Goal: Check status: Check status

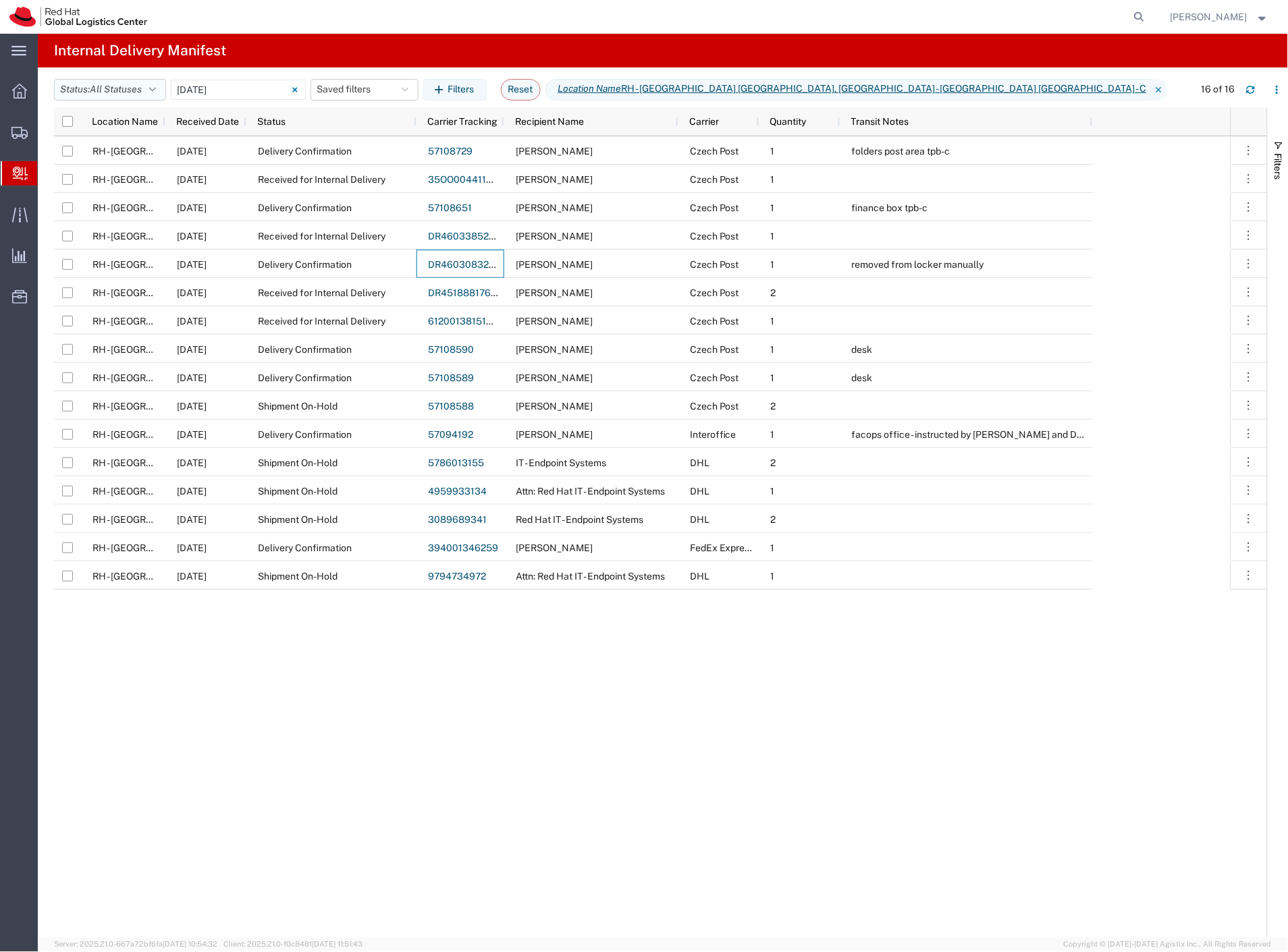
click at [140, 86] on span "All Statuses" at bounding box center [116, 89] width 52 height 11
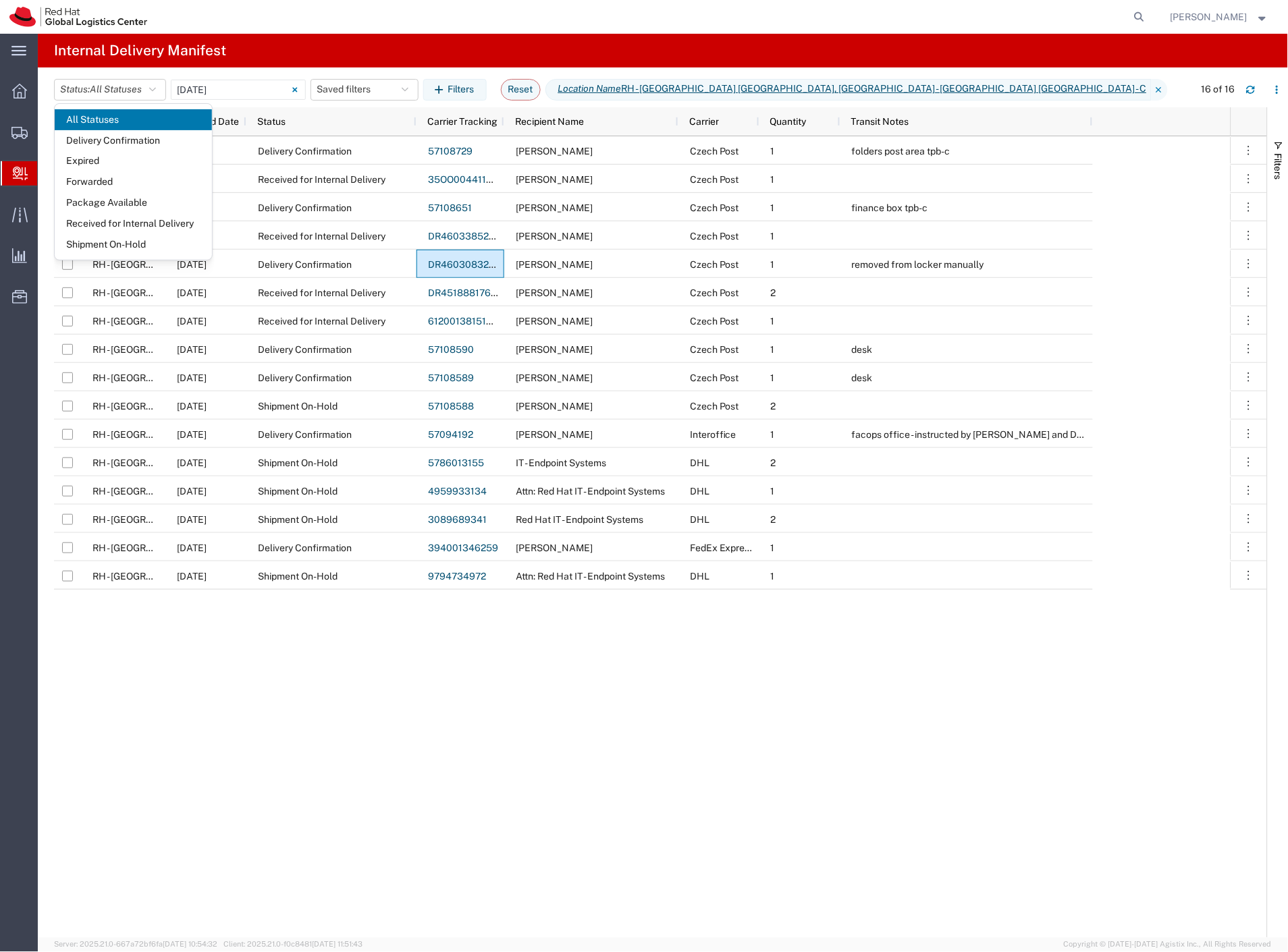
click at [237, 66] on agx-page-header "Internal Delivery Manifest" at bounding box center [663, 50] width 1250 height 33
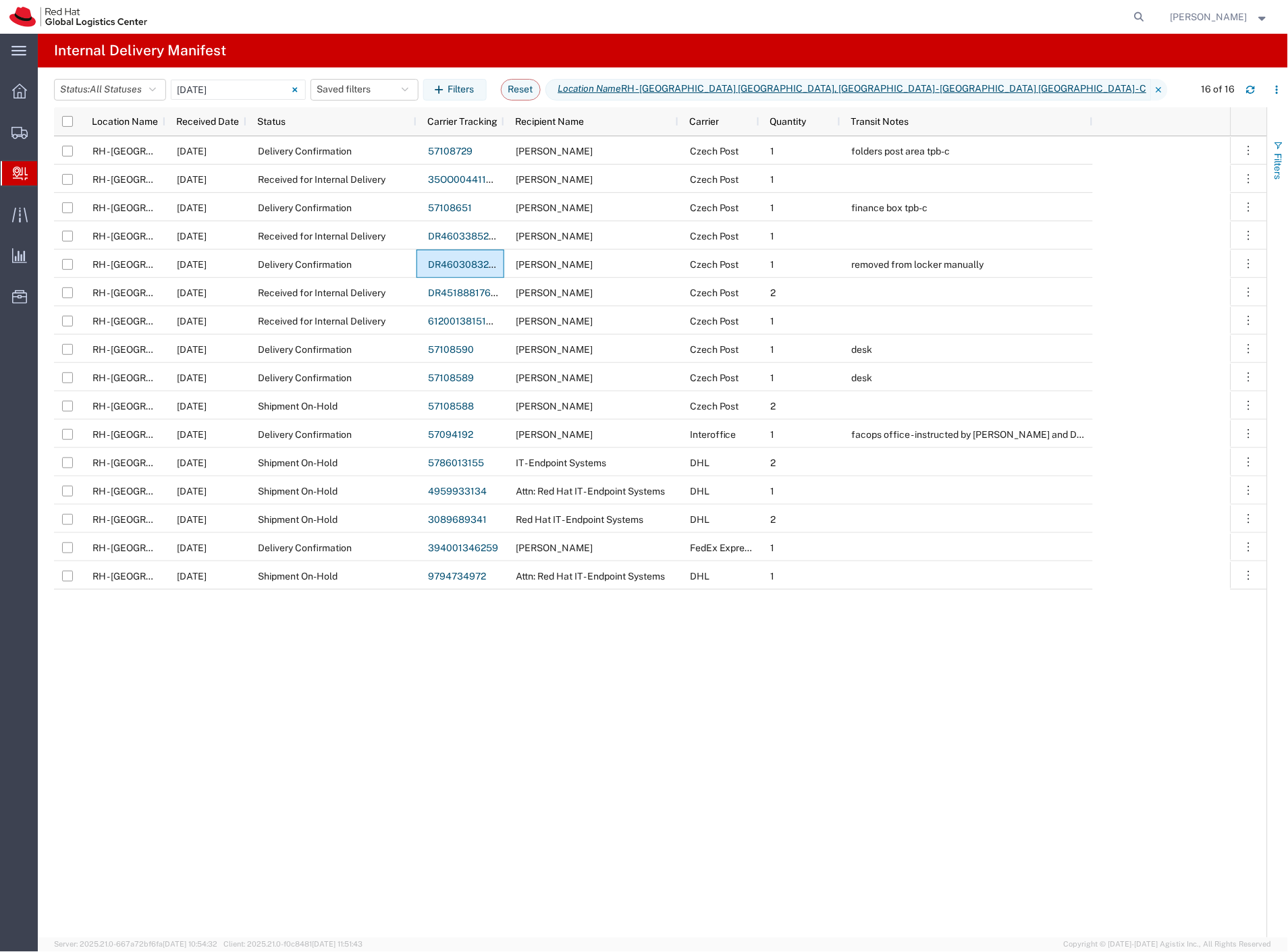
click at [1280, 147] on span "button" at bounding box center [1279, 146] width 11 height 11
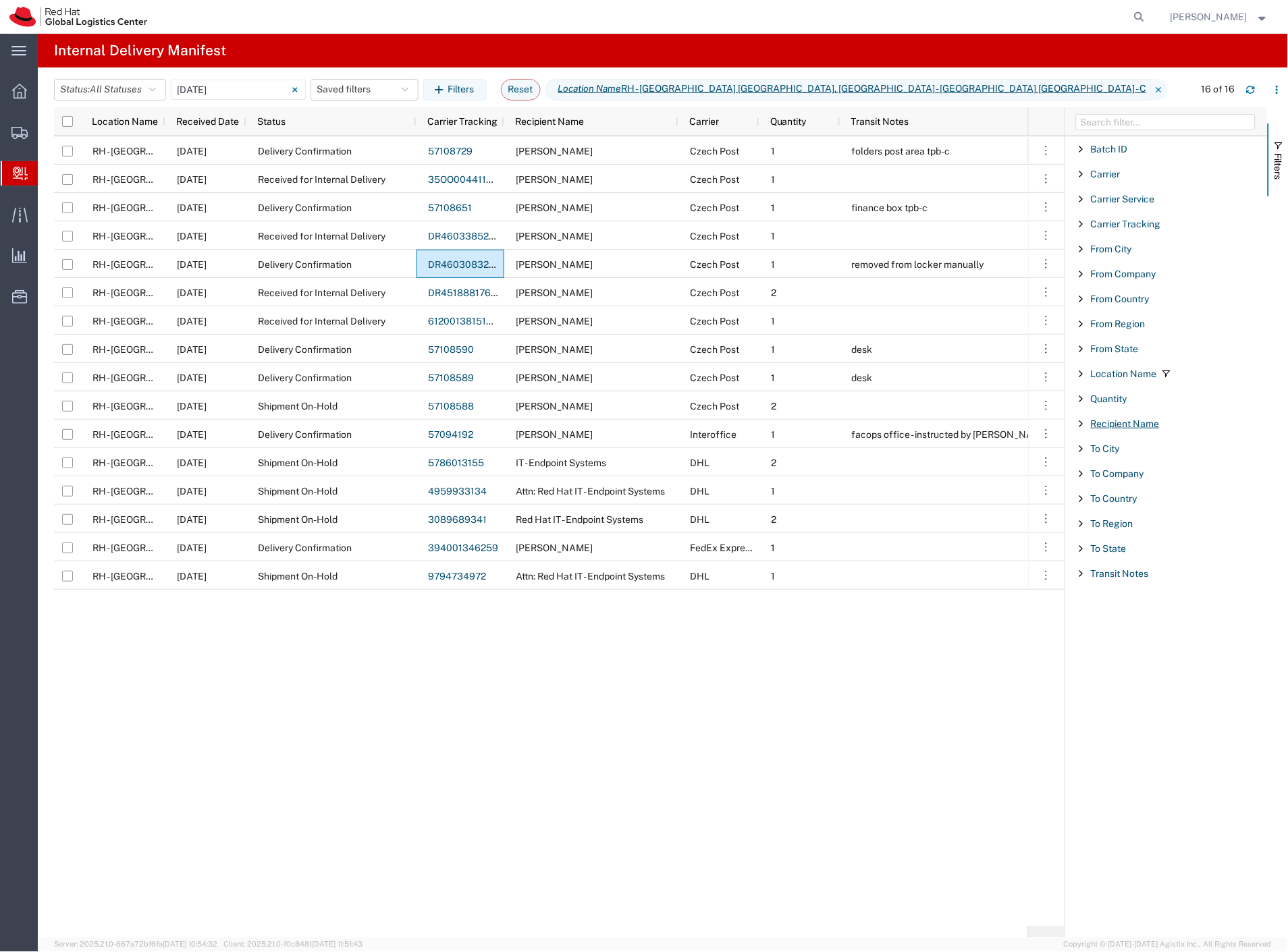
click at [1142, 422] on span "Recipient Name" at bounding box center [1125, 424] width 69 height 11
click at [1135, 484] on input "Filter List 18 Filters" at bounding box center [1172, 486] width 177 height 20
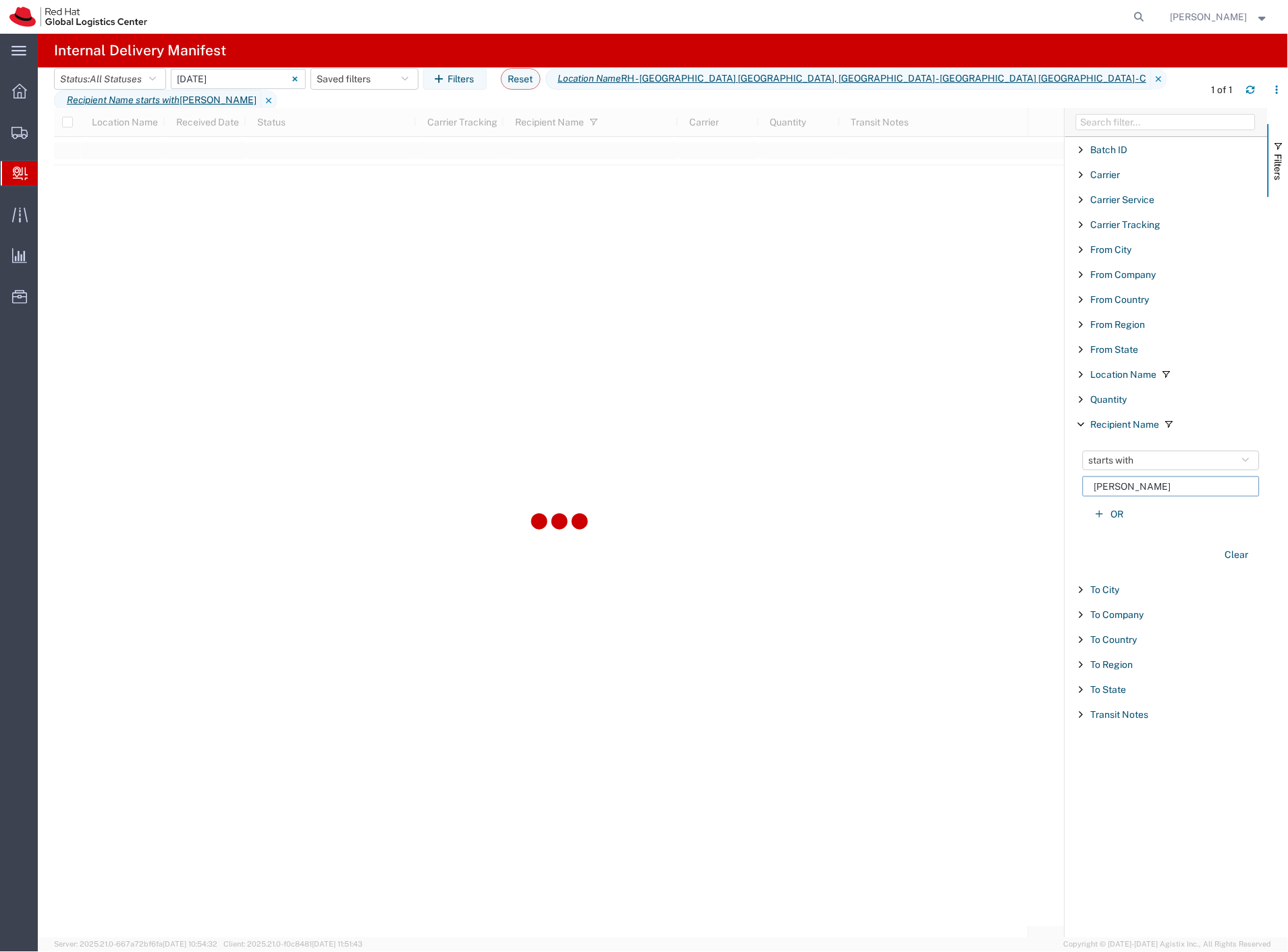
type input "[PERSON_NAME]"
click at [239, 89] on input "[DATE] - [DATE]" at bounding box center [238, 79] width 135 height 20
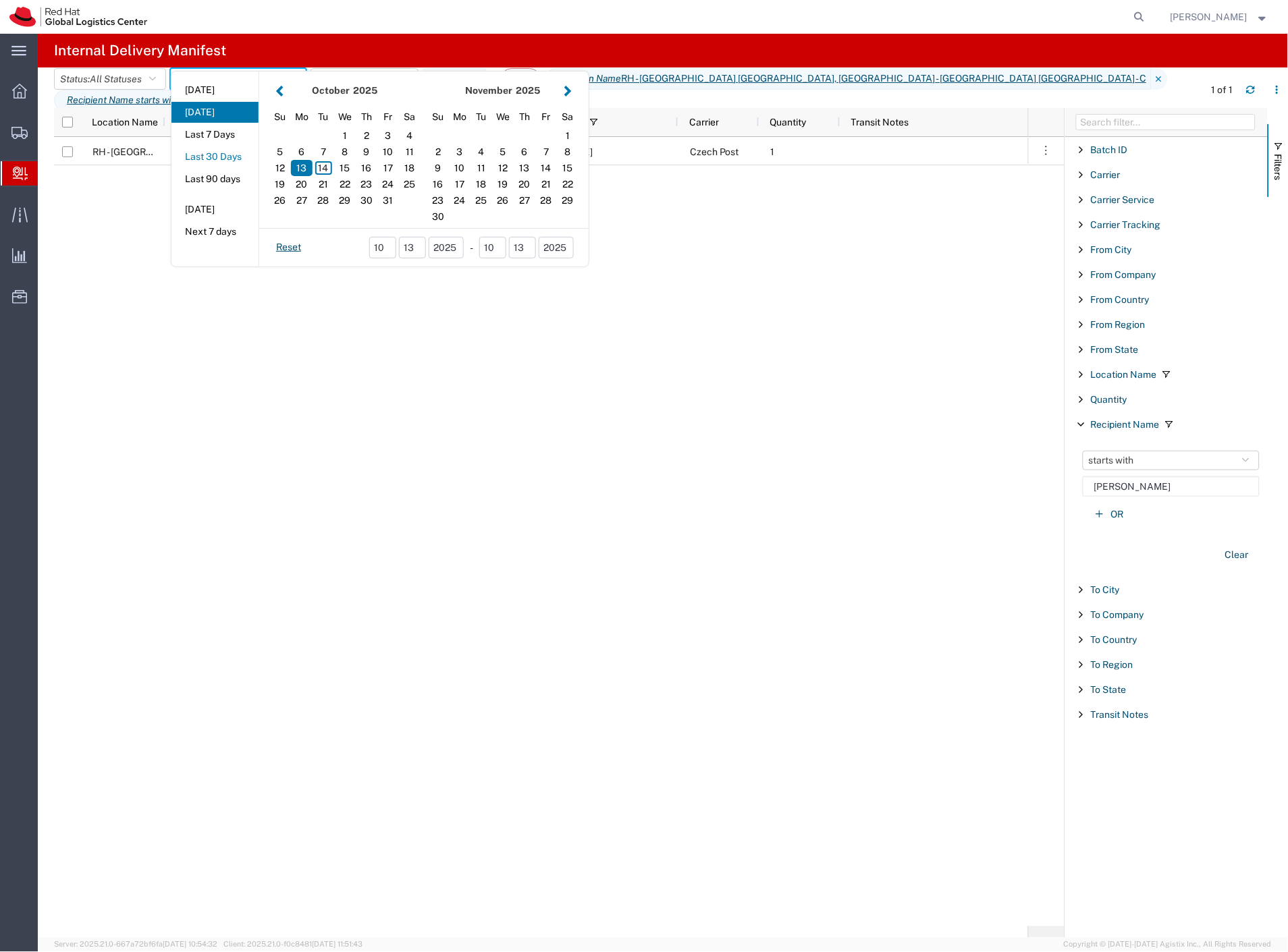
click at [233, 168] on button "Last 30 Days" at bounding box center [214, 157] width 87 height 21
type input "Last 30 Days"
type input "[DATE] - [DATE]"
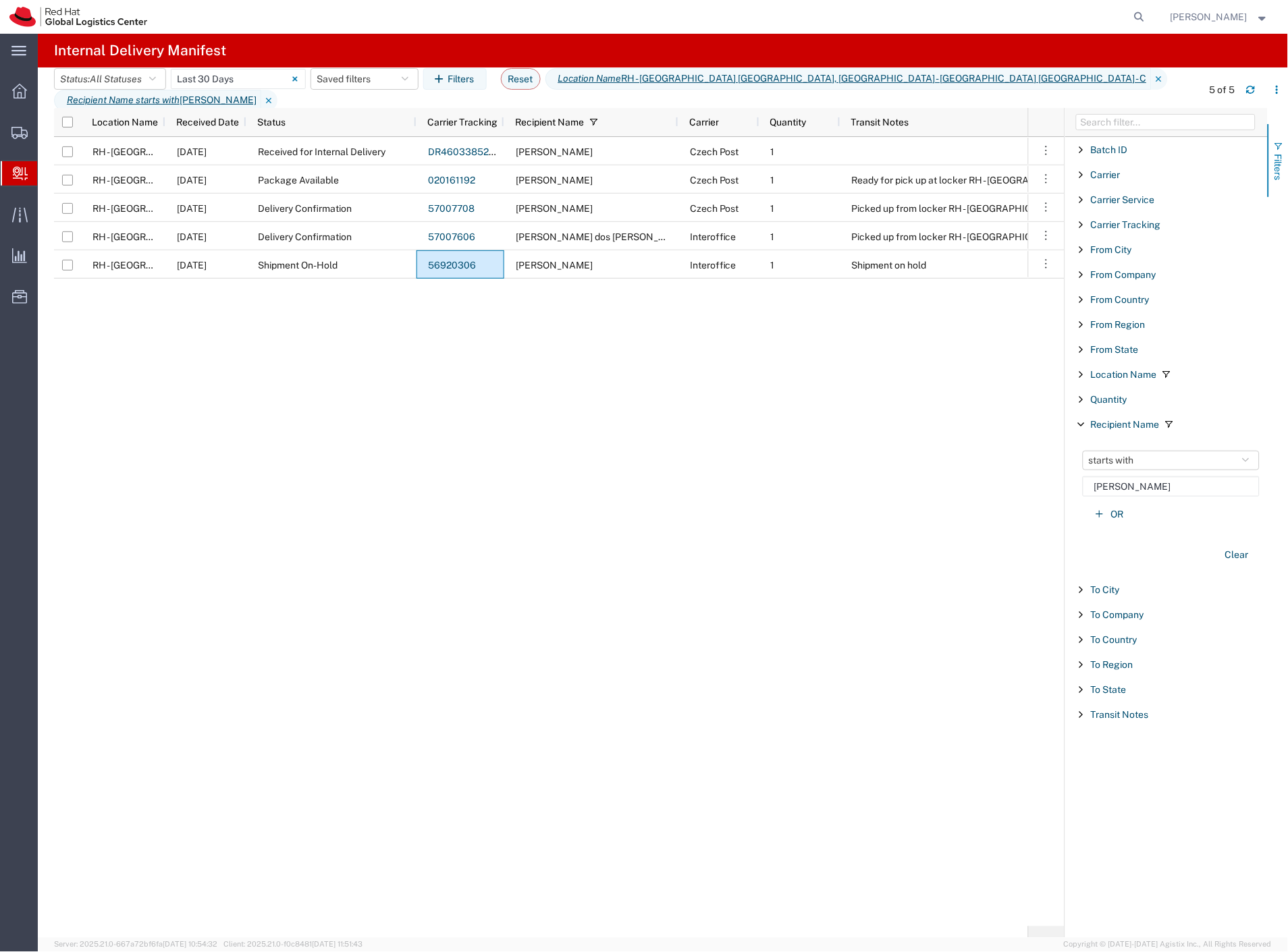
click at [1279, 166] on span "Filters" at bounding box center [1279, 167] width 11 height 26
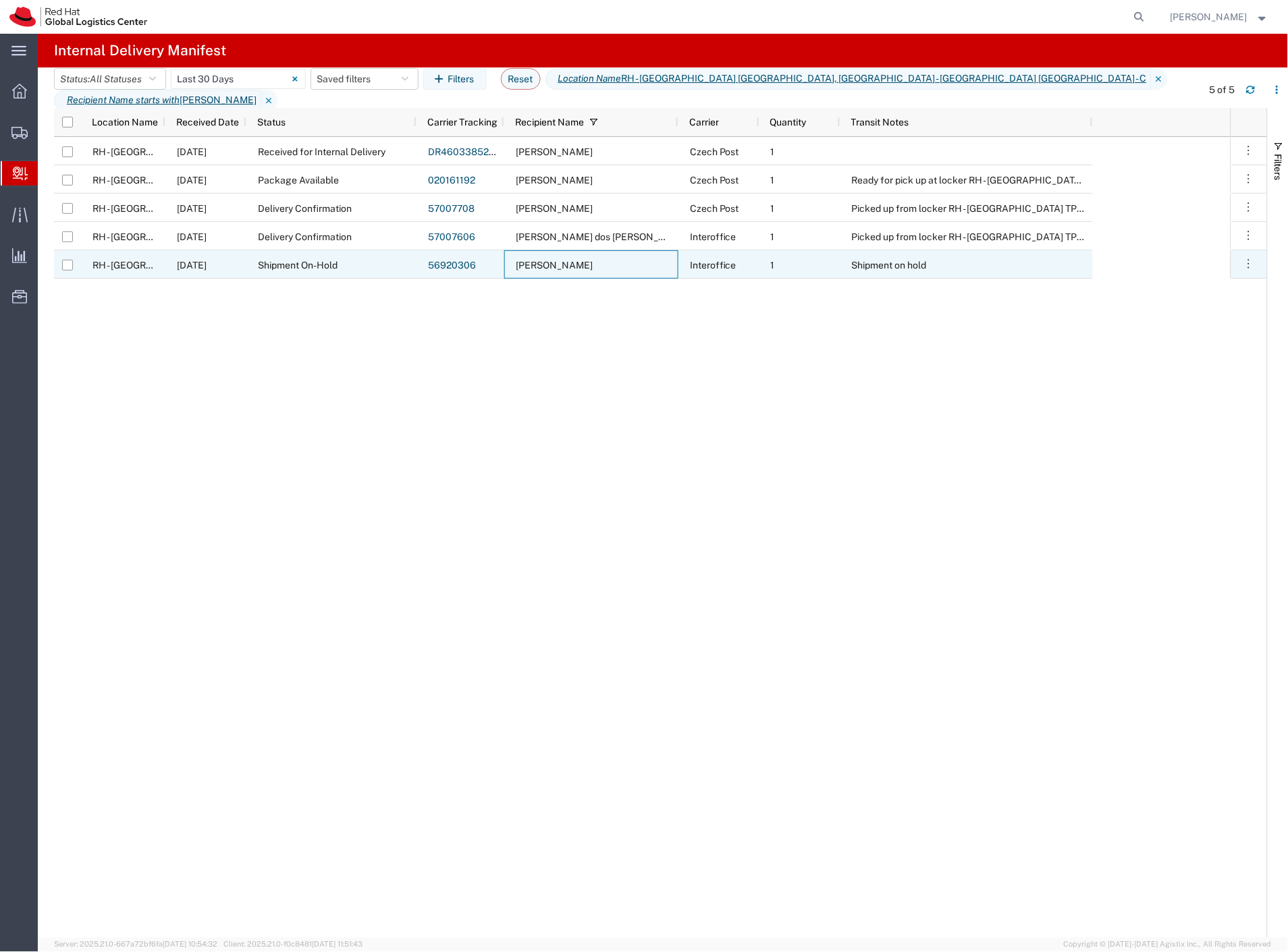
click at [539, 267] on span "[PERSON_NAME]" at bounding box center [554, 265] width 77 height 11
